Goal: Transaction & Acquisition: Purchase product/service

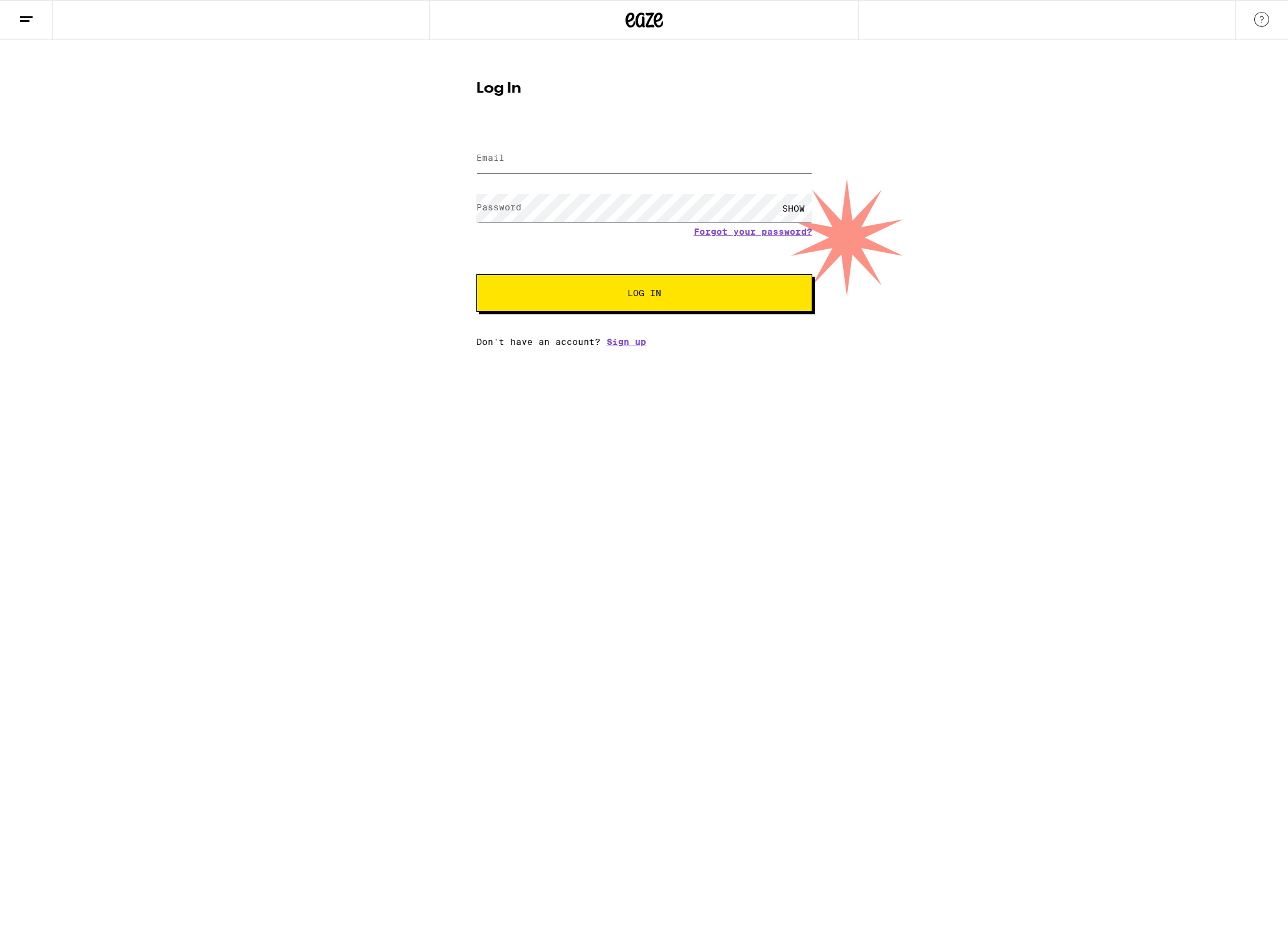
click at [552, 162] on input "Email" at bounding box center [644, 159] width 336 height 28
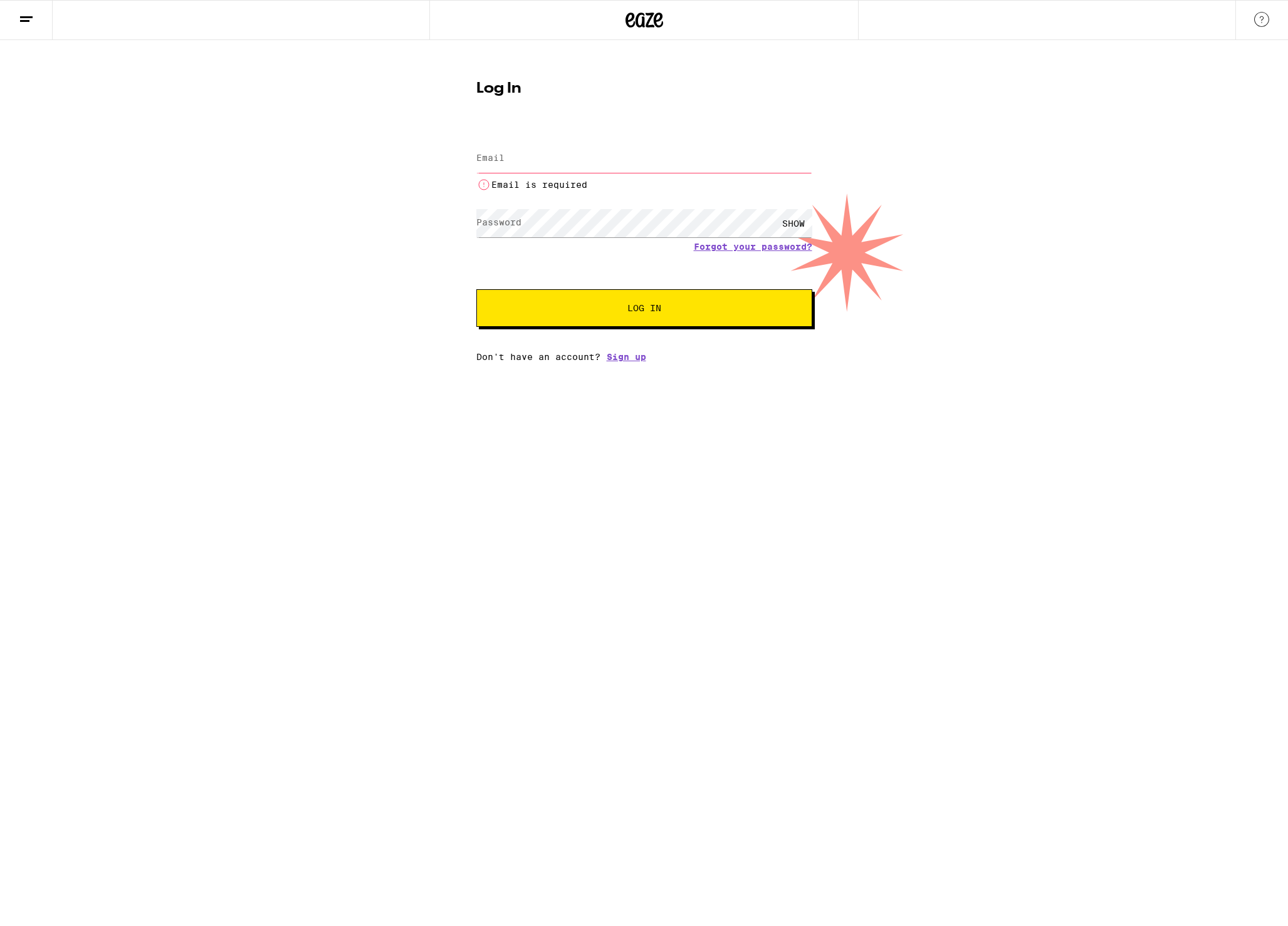
type input "[EMAIL_ADDRESS][DOMAIN_NAME]"
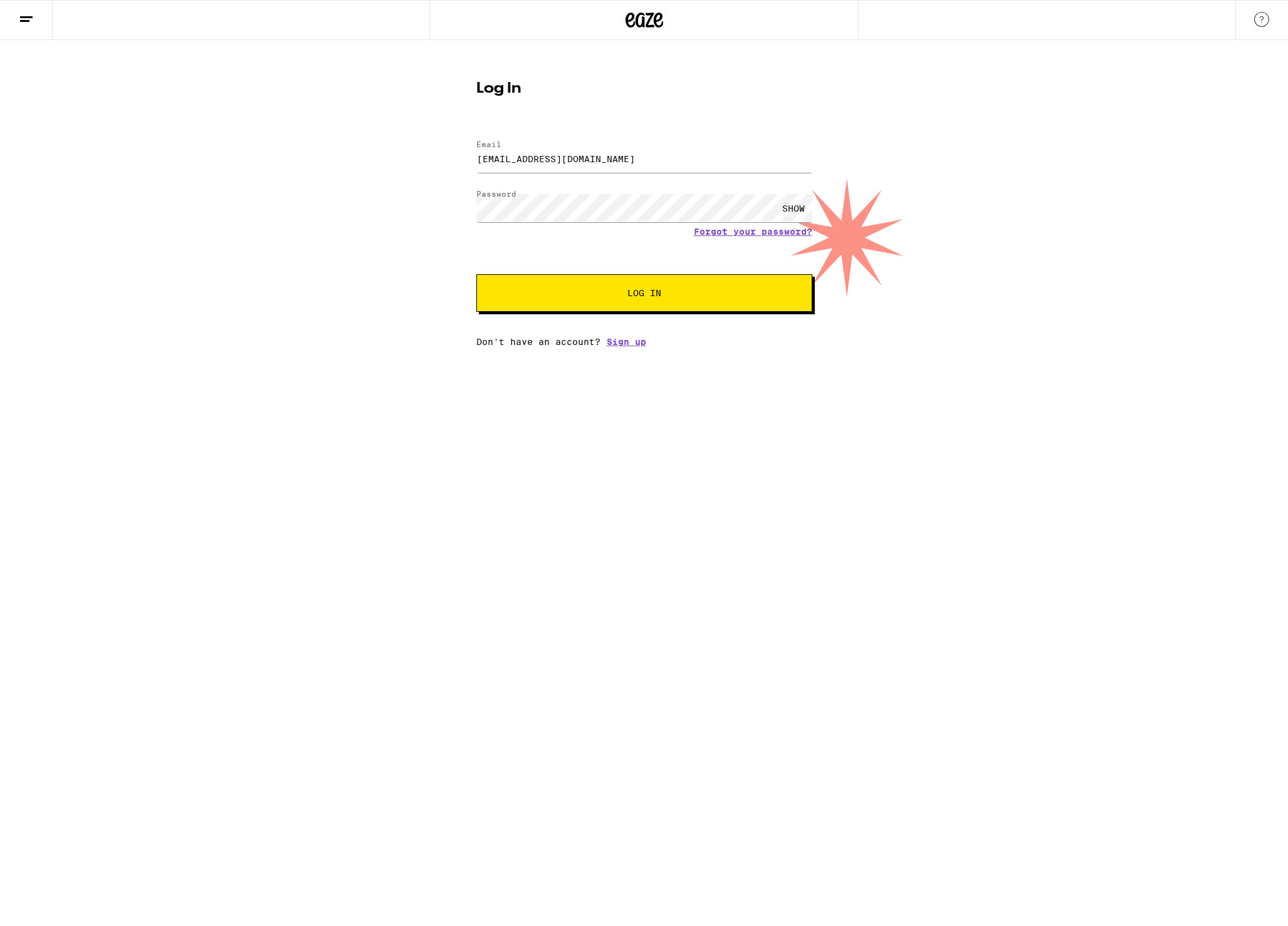
click at [605, 288] on button "Log In" at bounding box center [644, 293] width 336 height 38
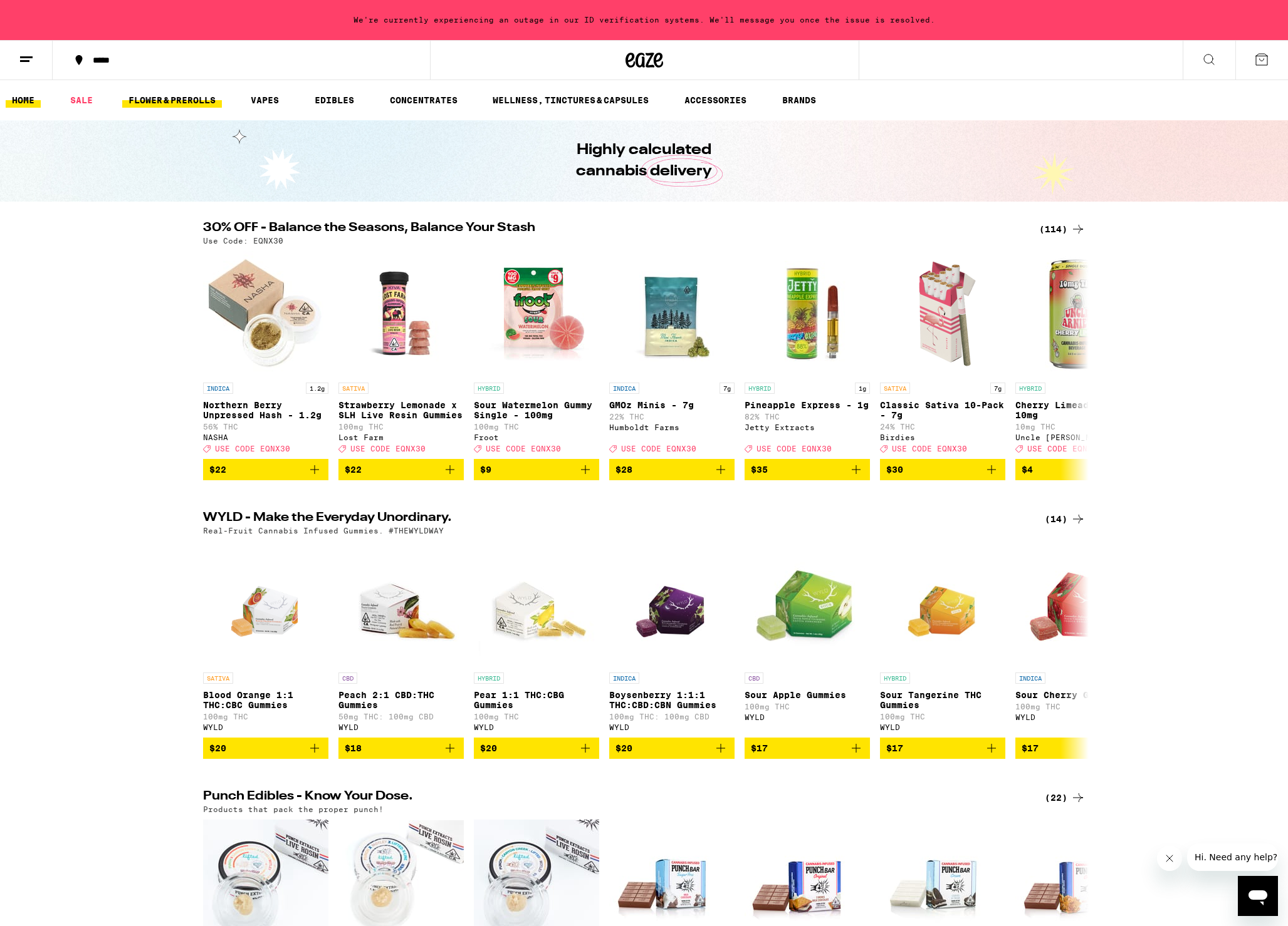
click at [171, 95] on link "FLOWER & PREROLLS" at bounding box center [172, 100] width 100 height 15
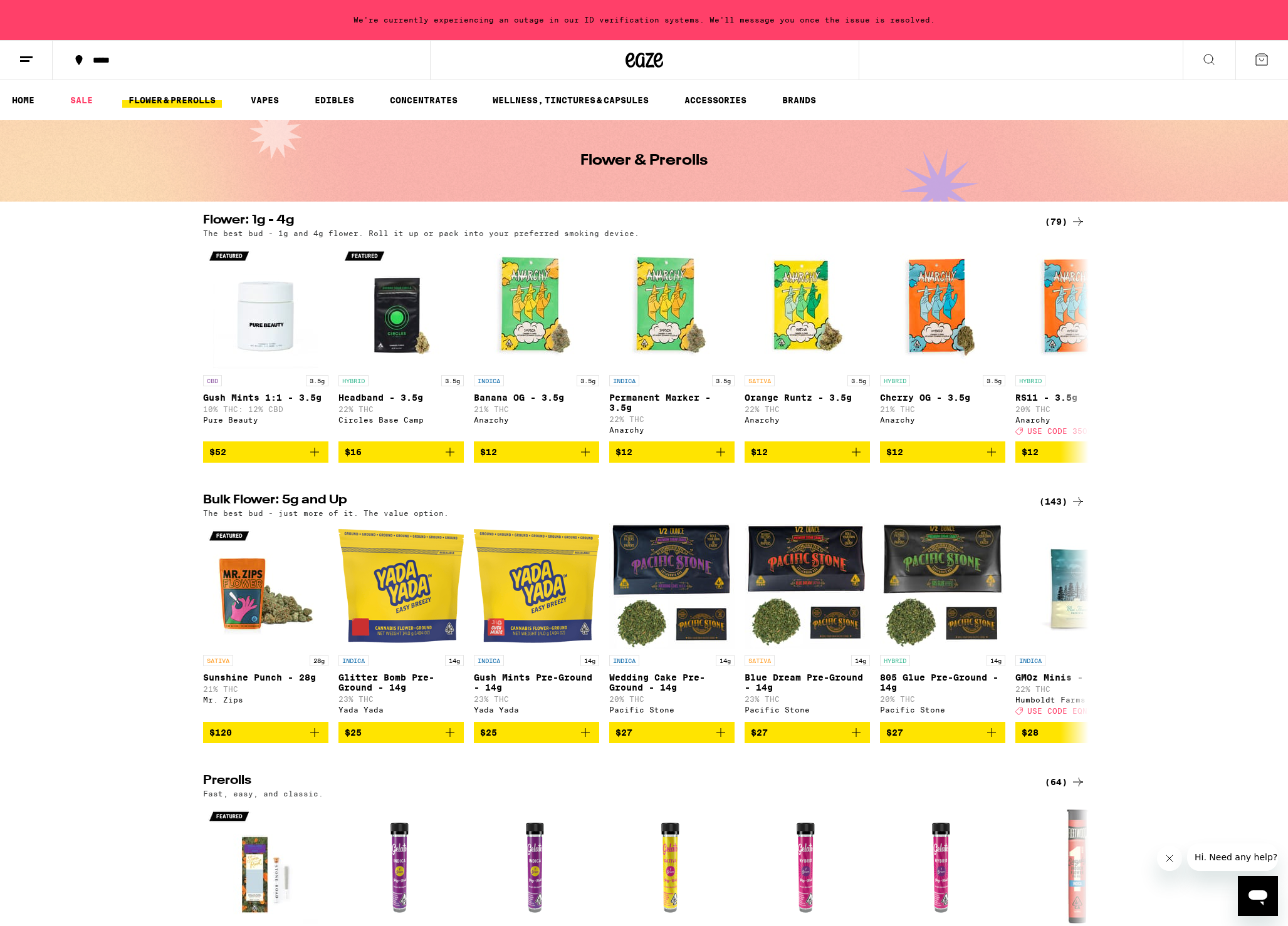
click at [1205, 55] on icon at bounding box center [1208, 60] width 10 height 10
